Goal: Task Accomplishment & Management: Complete application form

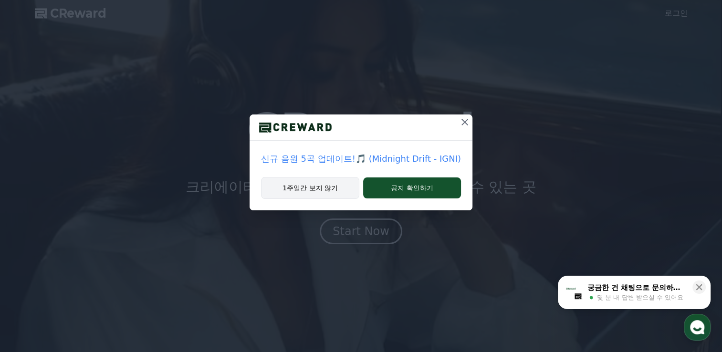
click at [333, 192] on button "1주일간 보지 않기" at bounding box center [310, 188] width 98 height 22
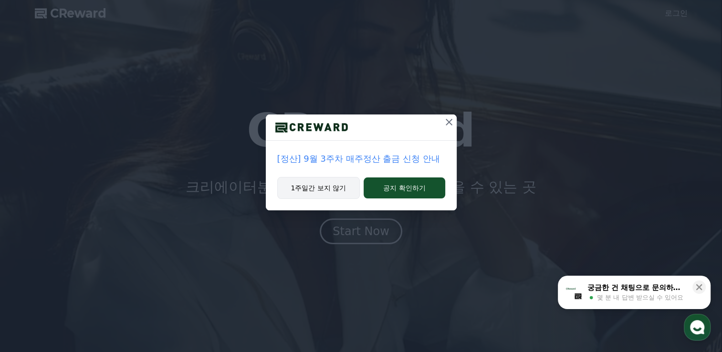
click at [311, 186] on button "1주일간 보지 않기" at bounding box center [318, 188] width 83 height 22
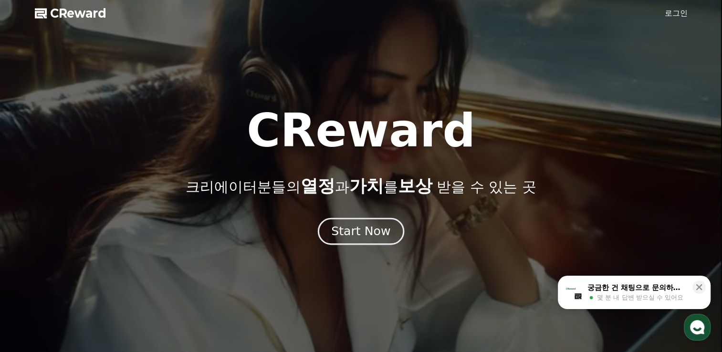
click at [369, 229] on div "Start Now" at bounding box center [360, 231] width 59 height 16
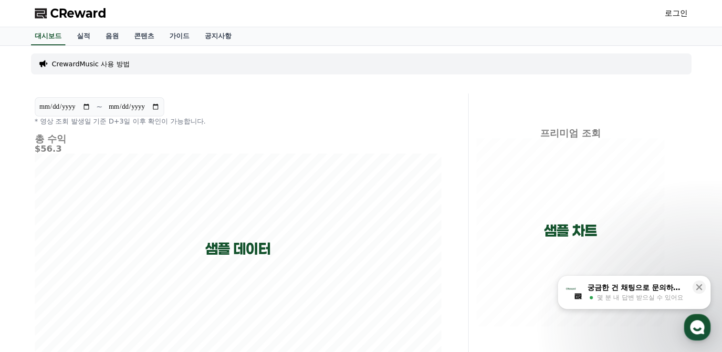
click at [673, 13] on link "로그인" at bounding box center [675, 13] width 23 height 11
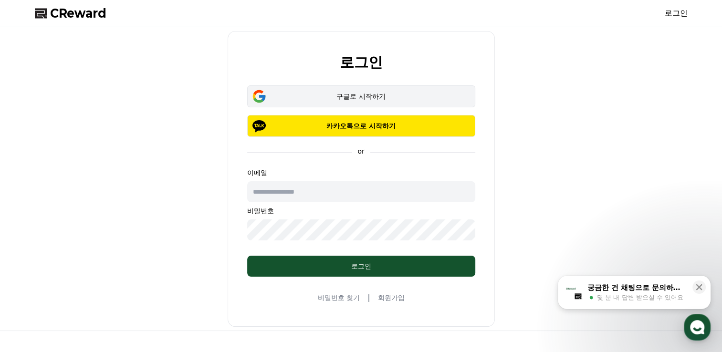
click at [335, 102] on button "구글로 시작하기" at bounding box center [361, 96] width 228 height 22
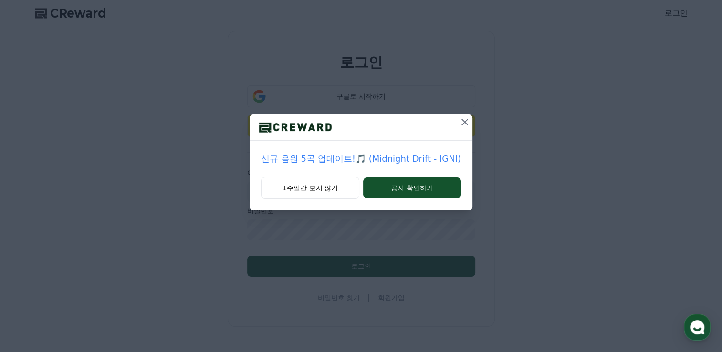
click at [464, 124] on icon at bounding box center [464, 122] width 7 height 7
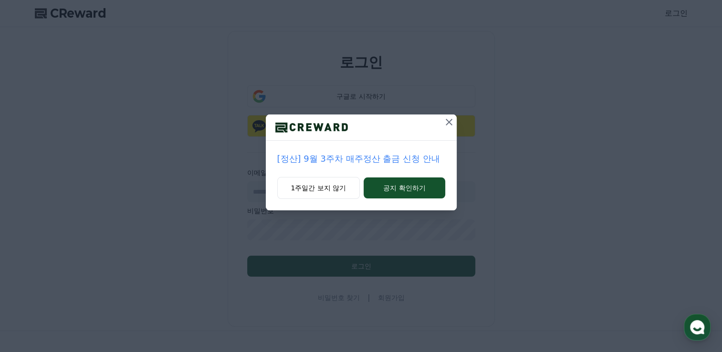
click at [446, 118] on icon at bounding box center [448, 121] width 11 height 11
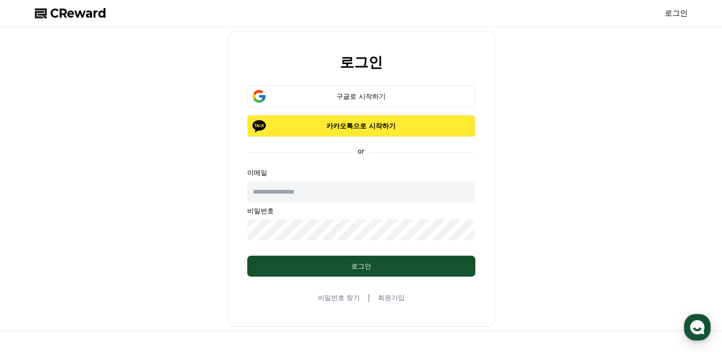
click at [389, 126] on p "카카오톡으로 시작하기" at bounding box center [361, 126] width 200 height 10
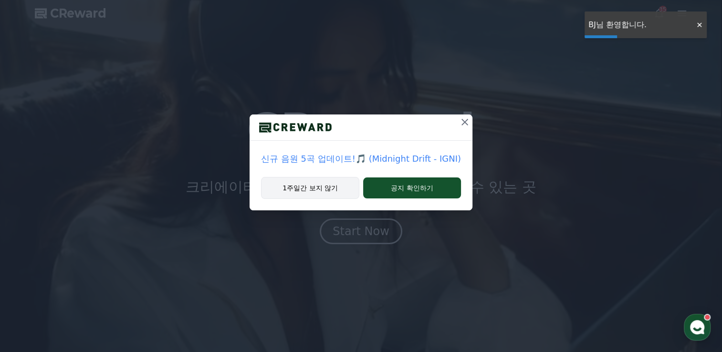
click at [308, 188] on button "1주일간 보지 않기" at bounding box center [310, 188] width 98 height 22
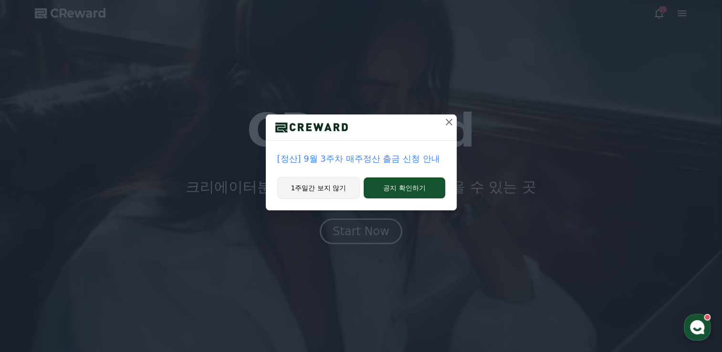
click at [343, 184] on button "1주일간 보지 않기" at bounding box center [318, 188] width 83 height 22
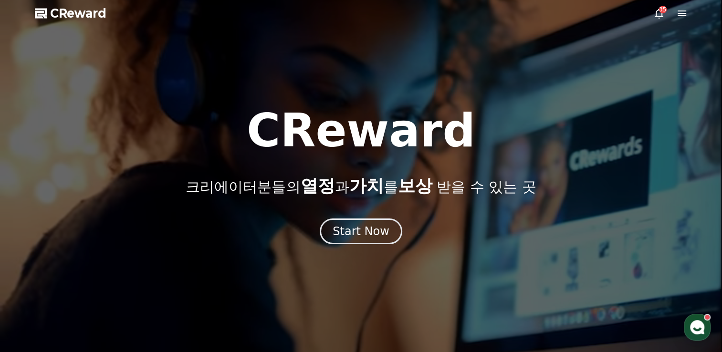
click at [653, 10] on icon at bounding box center [658, 13] width 11 height 11
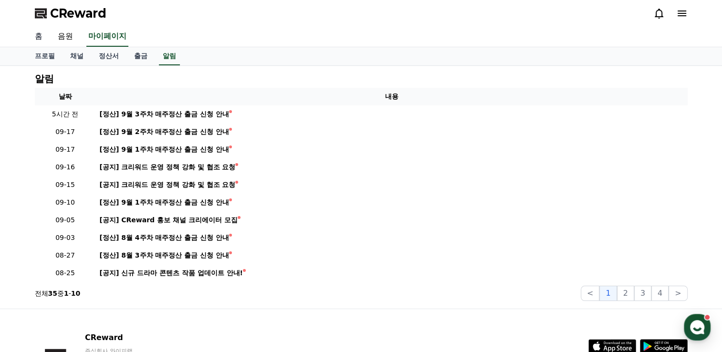
click at [40, 36] on link "홈" at bounding box center [38, 37] width 23 height 20
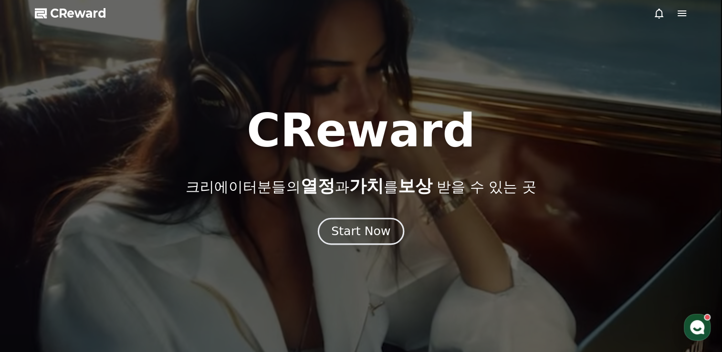
click at [370, 230] on div "Start Now" at bounding box center [360, 231] width 59 height 16
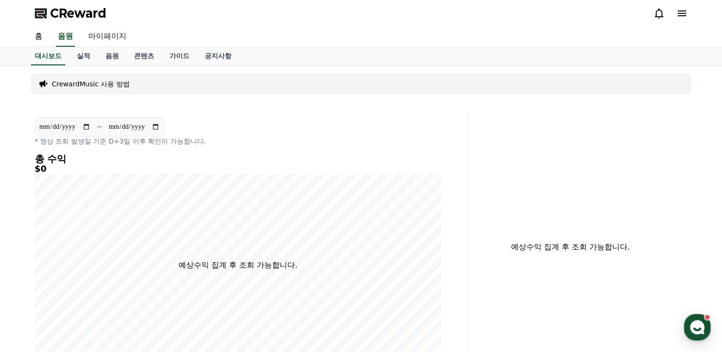
click at [106, 37] on link "마이페이지" at bounding box center [107, 37] width 53 height 20
select select "**********"
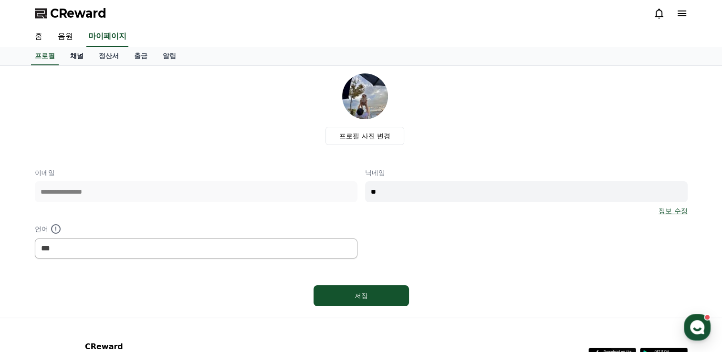
click at [81, 53] on link "채널" at bounding box center [76, 56] width 29 height 18
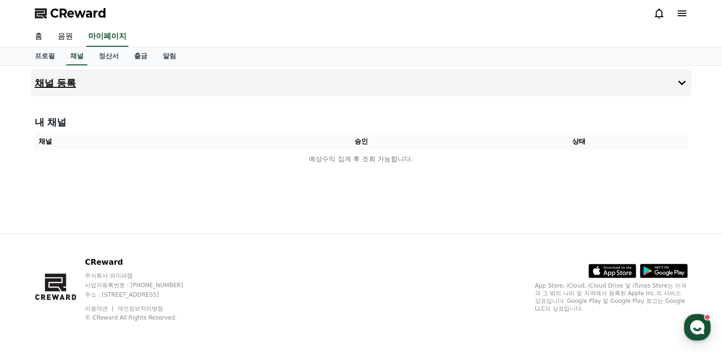
click at [646, 85] on button "채널 등록" at bounding box center [361, 83] width 660 height 27
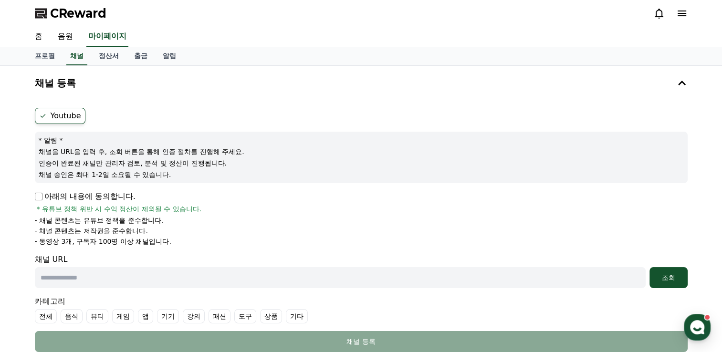
click at [69, 114] on label "Youtube" at bounding box center [60, 116] width 51 height 16
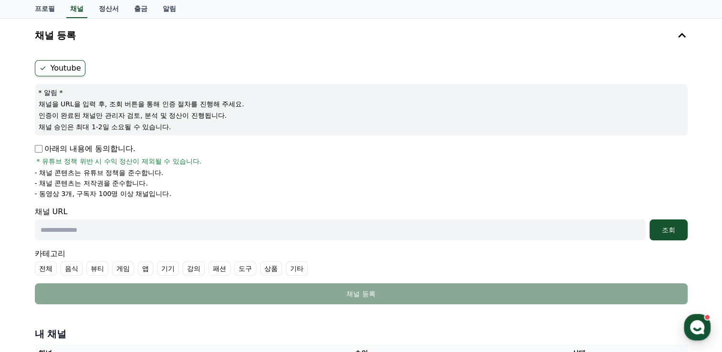
click at [145, 234] on input "text" at bounding box center [340, 229] width 610 height 21
paste input "**********"
type input "**********"
click at [659, 234] on button "조회" at bounding box center [668, 229] width 38 height 21
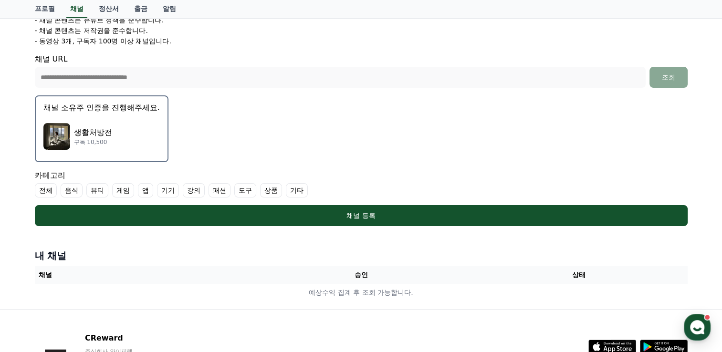
scroll to position [143, 0]
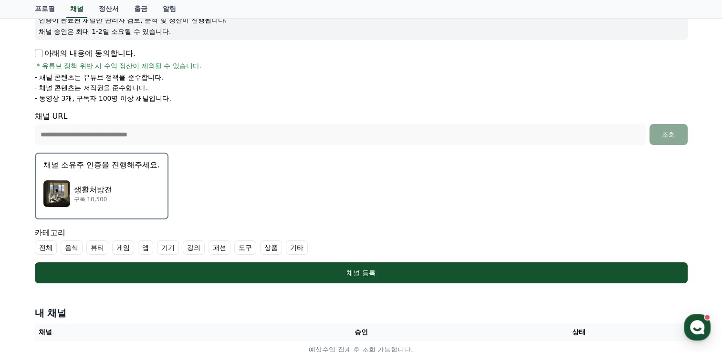
click at [136, 122] on div "**********" at bounding box center [361, 128] width 652 height 34
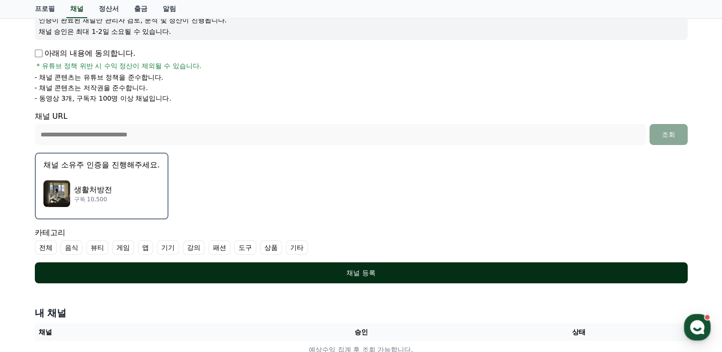
scroll to position [227, 0]
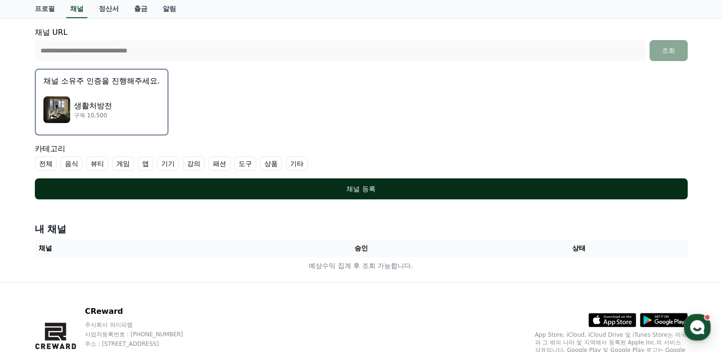
click at [322, 188] on div "채널 등록" at bounding box center [361, 189] width 614 height 10
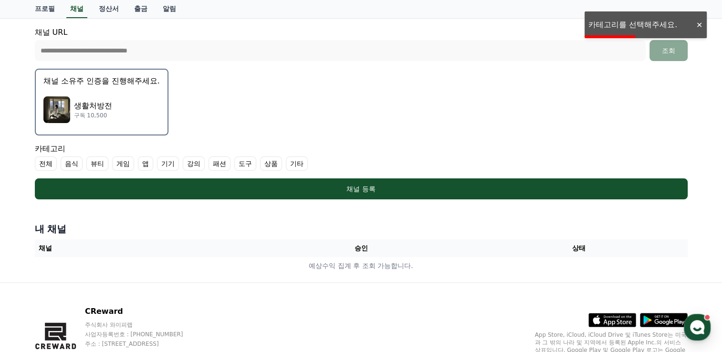
click at [48, 164] on label "전체" at bounding box center [46, 163] width 22 height 14
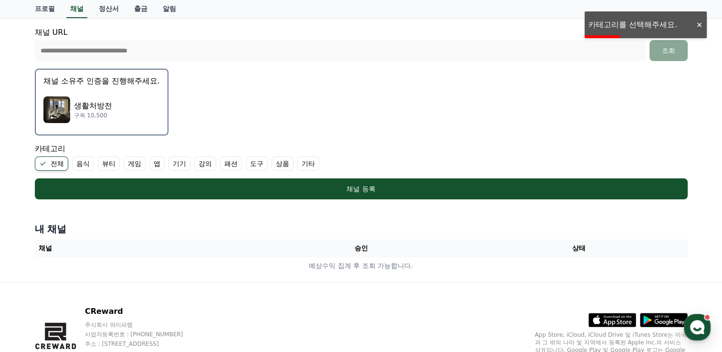
click at [52, 161] on label "전체" at bounding box center [51, 163] width 33 height 14
click at [71, 161] on label "음식" at bounding box center [72, 163] width 22 height 14
click at [96, 161] on ul "전체 음식 뷰티 게임 앱 기기 강의 패션 도구 상품 기타" at bounding box center [361, 163] width 652 height 14
click at [76, 162] on label "음식" at bounding box center [77, 163] width 33 height 14
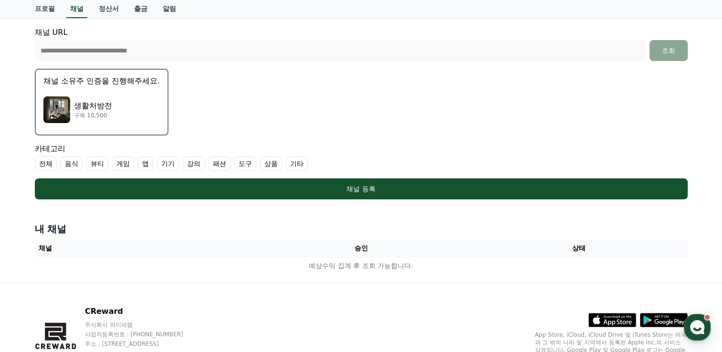
click at [104, 160] on label "뷰티" at bounding box center [97, 163] width 22 height 14
click at [285, 161] on label "상품" at bounding box center [282, 163] width 22 height 14
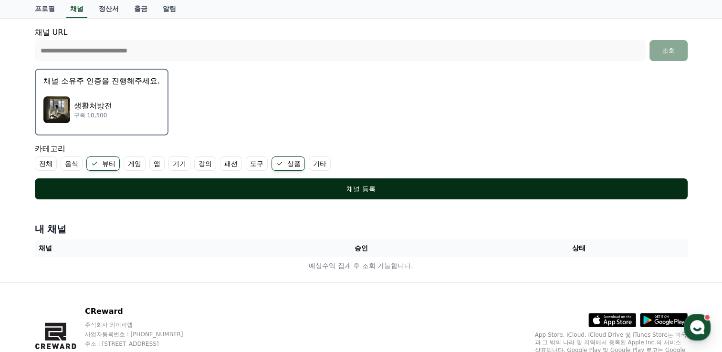
click at [270, 190] on div "채널 등록" at bounding box center [361, 189] width 614 height 10
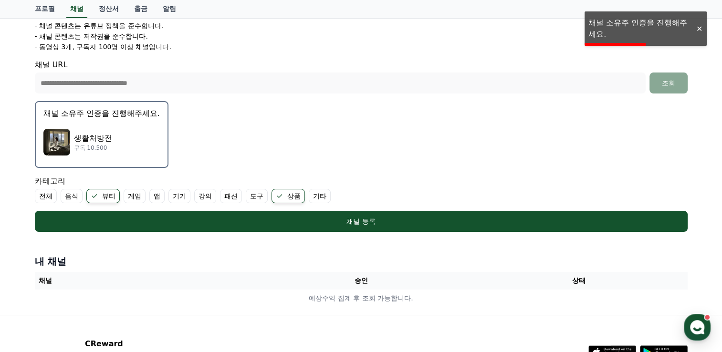
scroll to position [84, 0]
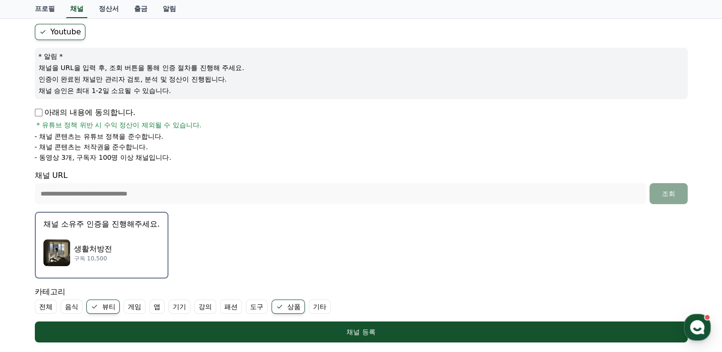
click at [72, 236] on div "생활처방전 구독 10,500" at bounding box center [101, 253] width 116 height 38
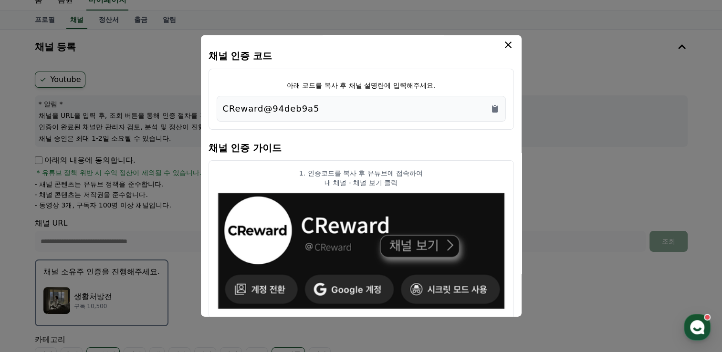
scroll to position [0, 0]
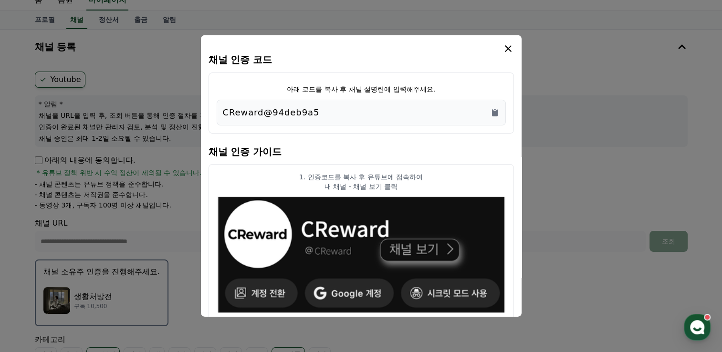
click at [505, 49] on icon "modal" at bounding box center [507, 48] width 11 height 11
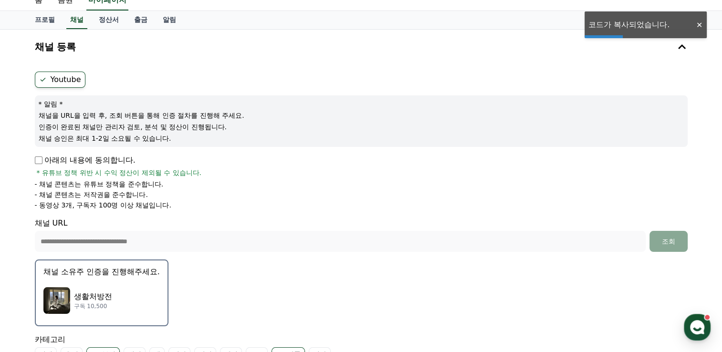
click at [697, 26] on div at bounding box center [698, 25] width 15 height 9
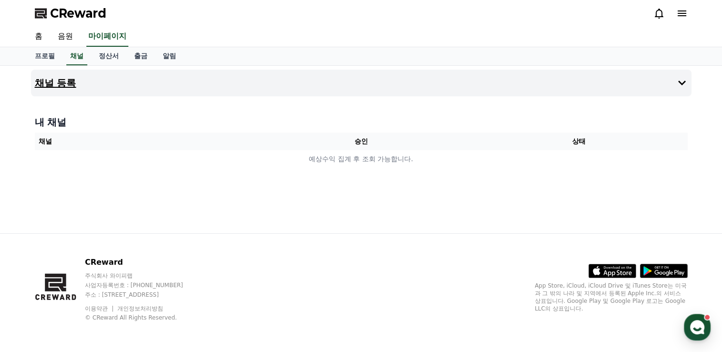
click at [109, 81] on button "채널 등록" at bounding box center [361, 83] width 660 height 27
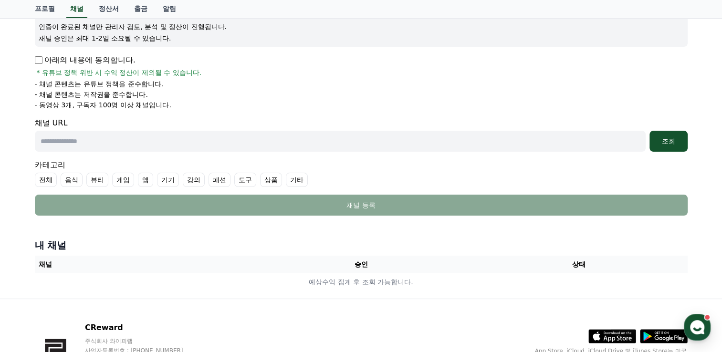
scroll to position [95, 0]
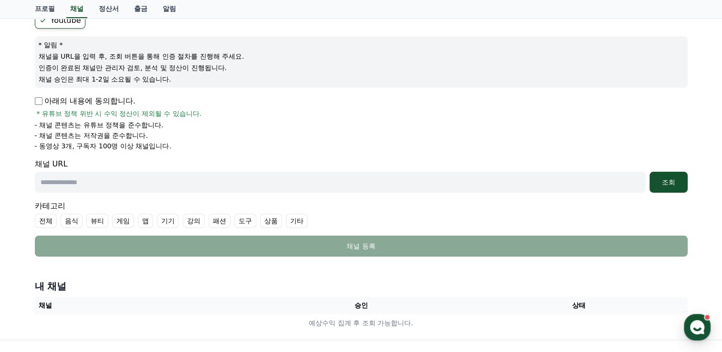
click at [82, 190] on input "text" at bounding box center [340, 182] width 610 height 21
paste input "**********"
click at [44, 101] on p "아래의 내용에 동의합니다." at bounding box center [85, 100] width 101 height 11
click at [167, 190] on input "**********" at bounding box center [340, 182] width 610 height 21
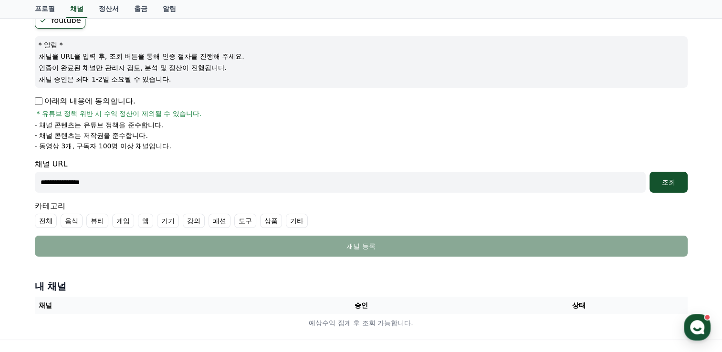
click at [167, 190] on input "**********" at bounding box center [340, 182] width 610 height 21
paste input "**********"
type input "**********"
click at [649, 172] on button "조회" at bounding box center [668, 182] width 38 height 21
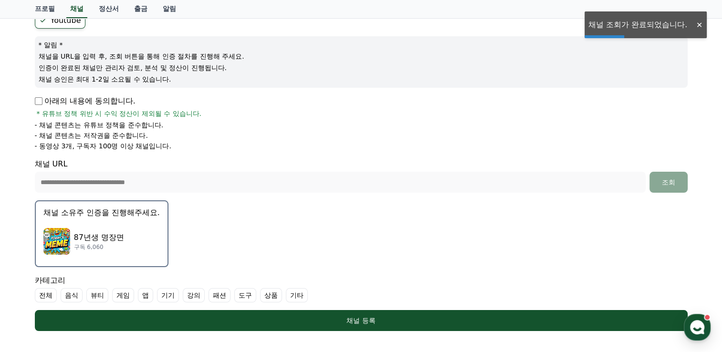
click at [116, 240] on p "87년생 명장면" at bounding box center [99, 237] width 50 height 11
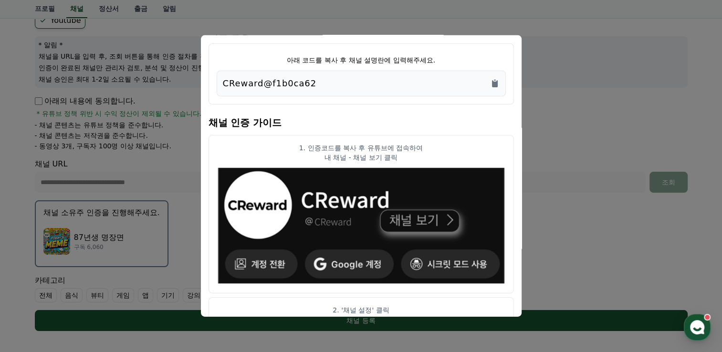
scroll to position [0, 0]
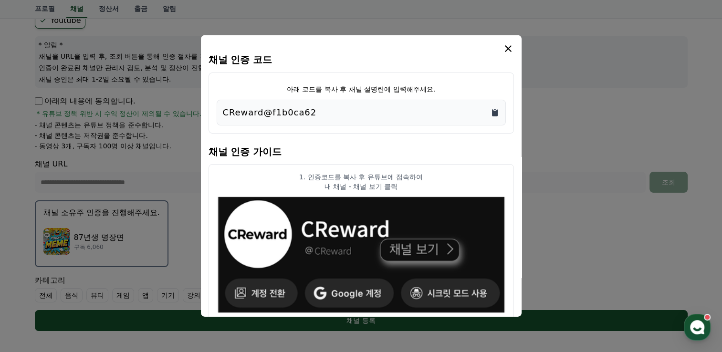
click at [496, 113] on icon "Copy to clipboard" at bounding box center [495, 112] width 6 height 7
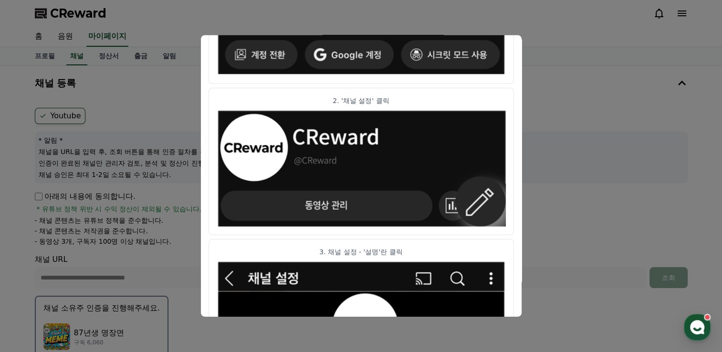
scroll to position [48, 0]
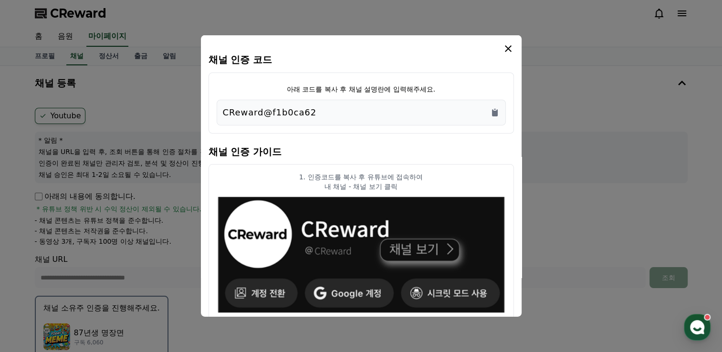
click at [504, 52] on icon "modal" at bounding box center [507, 48] width 11 height 11
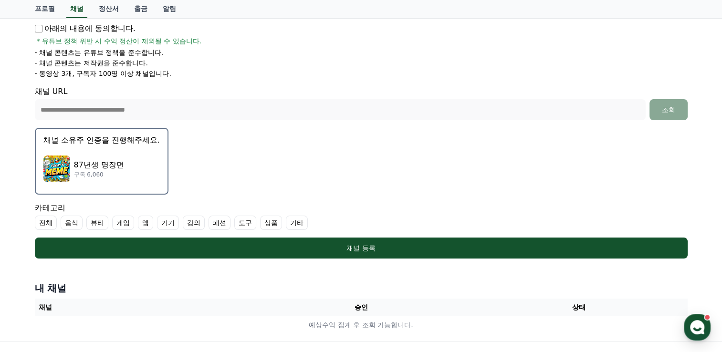
scroll to position [238, 0]
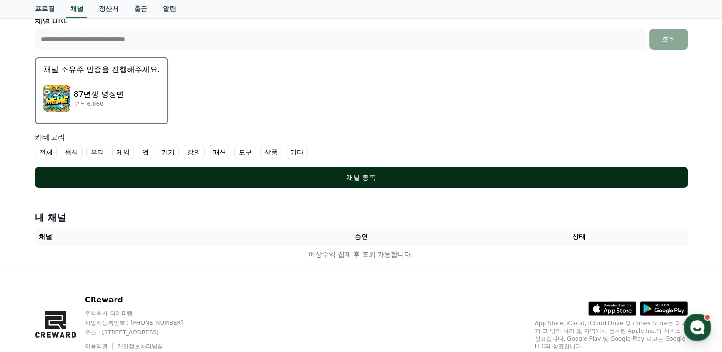
click at [332, 183] on button "채널 등록" at bounding box center [361, 177] width 652 height 21
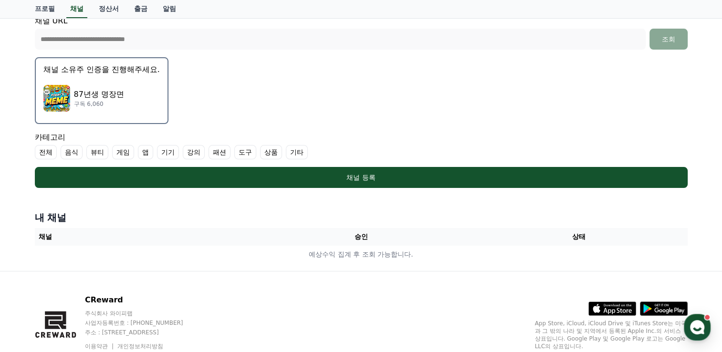
click at [289, 152] on label "기타" at bounding box center [297, 152] width 22 height 14
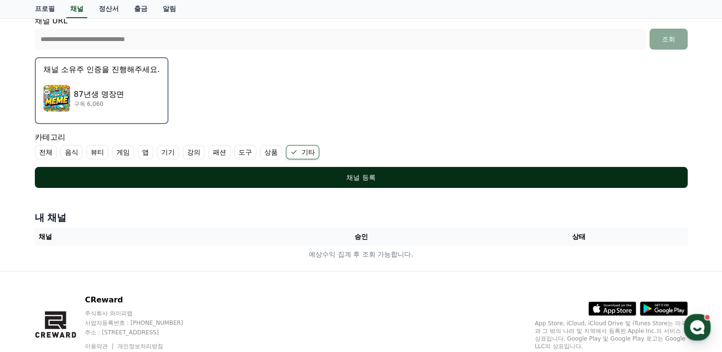
click at [162, 173] on div "채널 등록" at bounding box center [361, 178] width 614 height 10
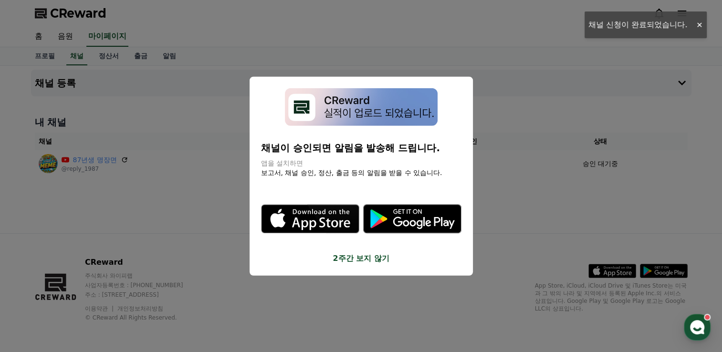
click at [363, 260] on button "2주간 보지 않기" at bounding box center [361, 257] width 200 height 11
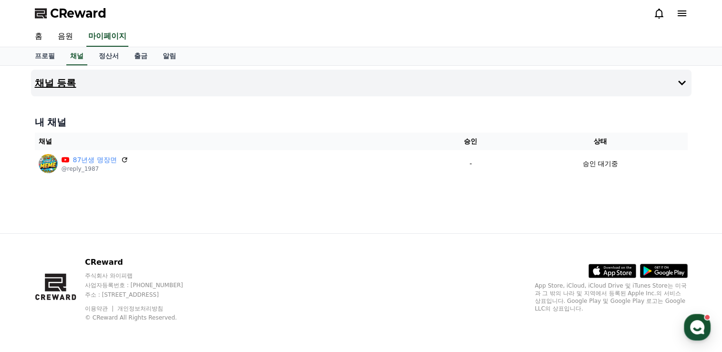
click at [65, 83] on h4 "채널 등록" at bounding box center [55, 83] width 41 height 10
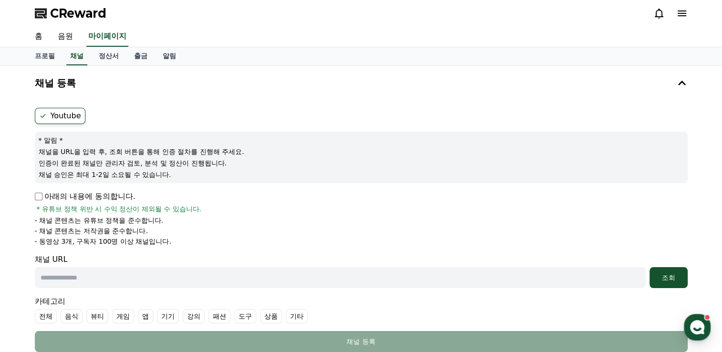
click at [65, 118] on label "Youtube" at bounding box center [60, 116] width 51 height 16
click at [44, 201] on p "아래의 내용에 동의합니다." at bounding box center [85, 196] width 101 height 11
click at [83, 276] on input "text" at bounding box center [340, 277] width 610 height 21
paste input "**********"
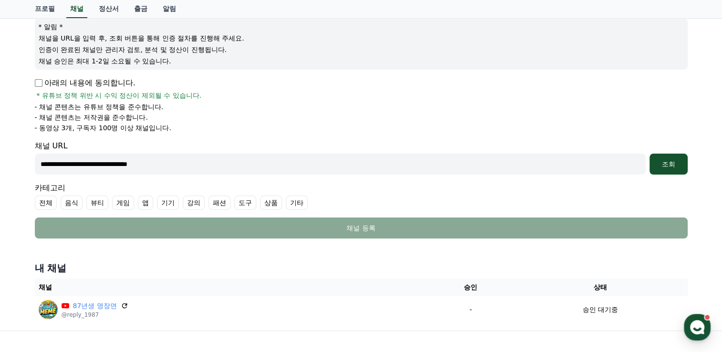
scroll to position [143, 0]
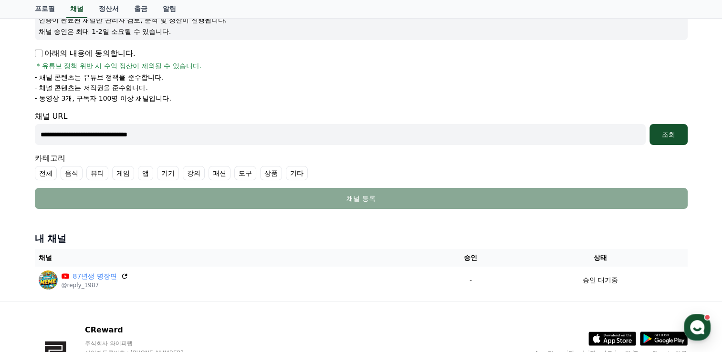
type input "**********"
click at [273, 172] on label "상품" at bounding box center [271, 173] width 22 height 14
click at [673, 130] on div "조회" at bounding box center [668, 135] width 31 height 10
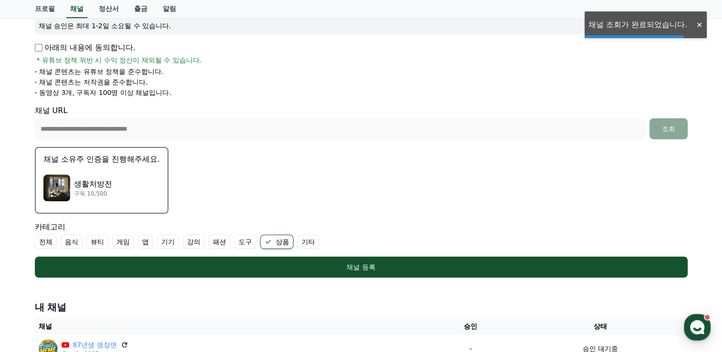
scroll to position [191, 0]
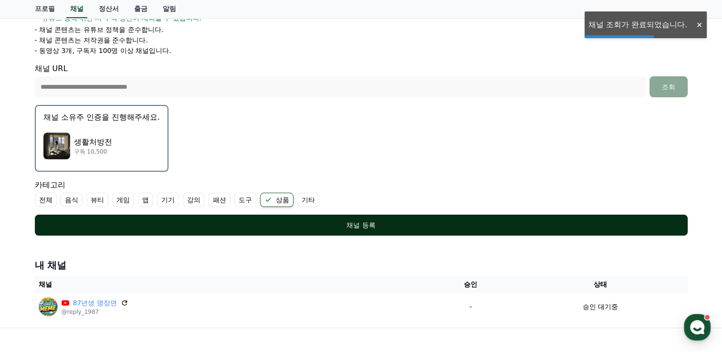
click at [314, 227] on div "채널 등록" at bounding box center [361, 225] width 614 height 10
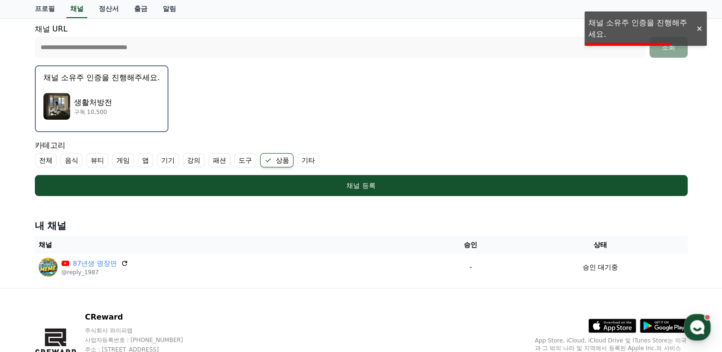
scroll to position [283, 0]
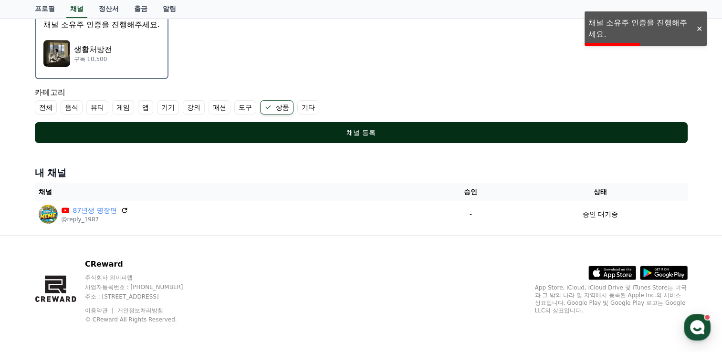
click at [321, 129] on div "채널 등록" at bounding box center [361, 133] width 614 height 10
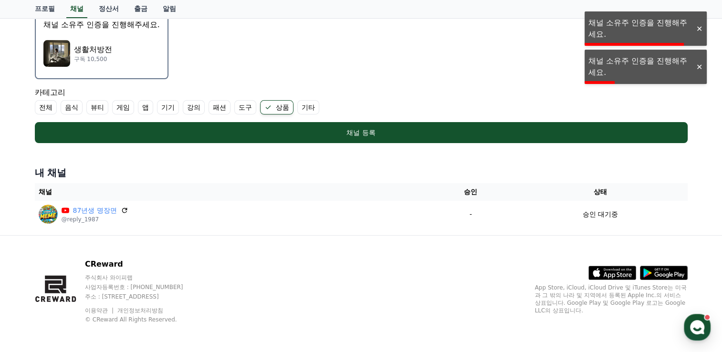
click at [112, 71] on div "생활처방전 구독 10,500" at bounding box center [101, 53] width 116 height 38
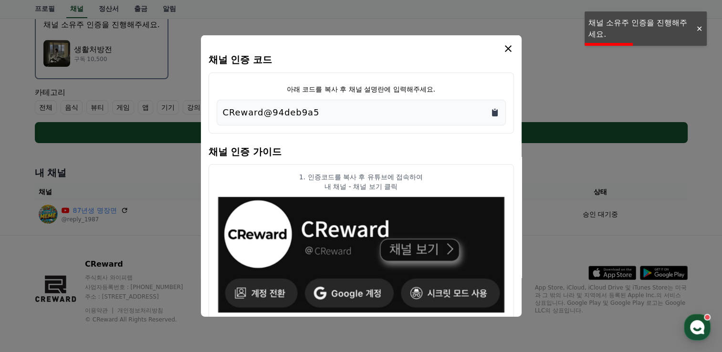
click at [496, 115] on icon "Copy to clipboard" at bounding box center [495, 112] width 6 height 7
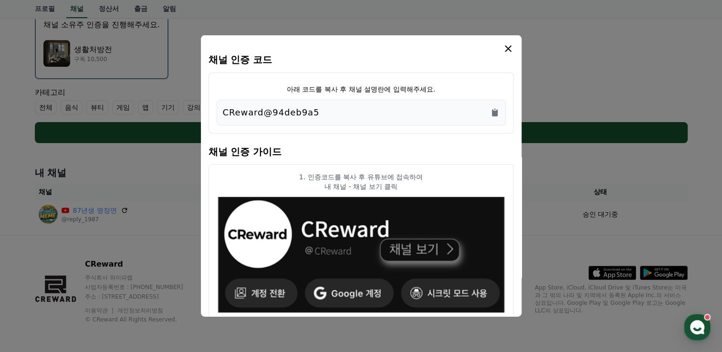
click at [507, 47] on icon "modal" at bounding box center [507, 48] width 11 height 11
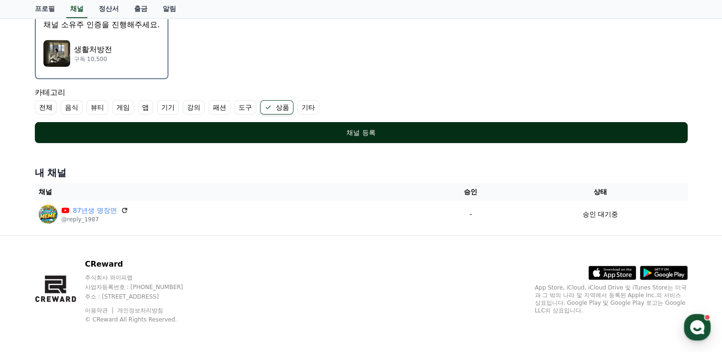
click at [319, 132] on div "채널 등록" at bounding box center [361, 133] width 614 height 10
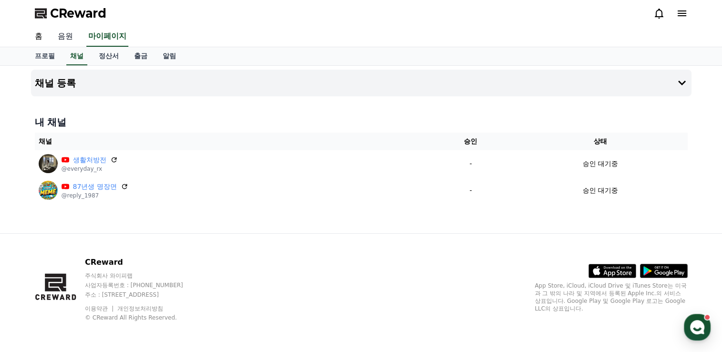
click at [67, 41] on link "음원" at bounding box center [65, 37] width 31 height 20
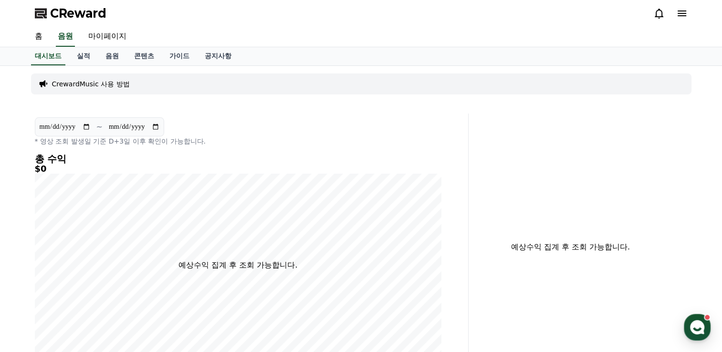
click at [102, 82] on p "CrewardMusic 사용 방법" at bounding box center [91, 84] width 78 height 10
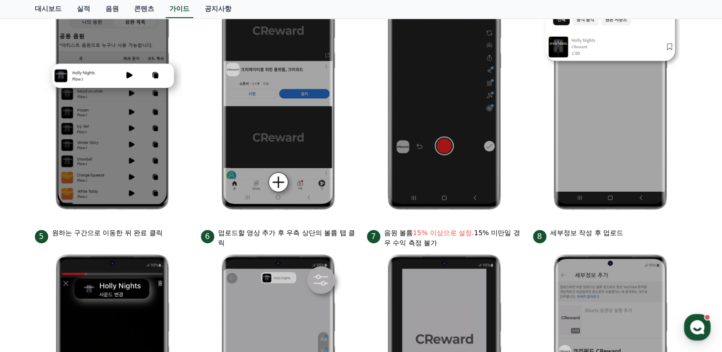
scroll to position [382, 0]
